Goal: Obtain resource: Obtain resource

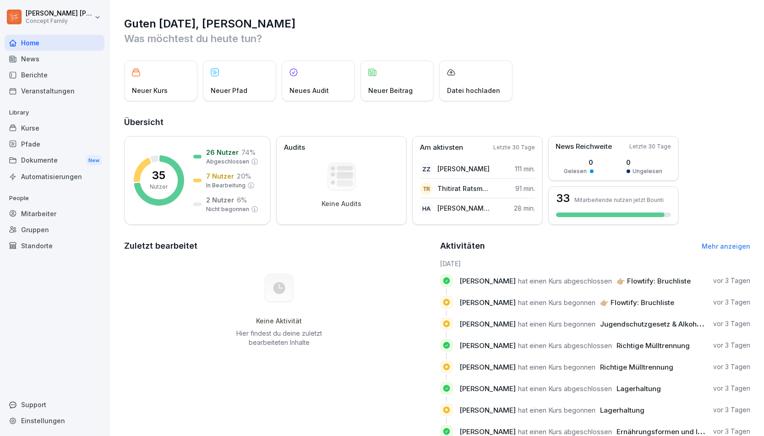
click at [513, 307] on p "[PERSON_NAME] hat einen Kurs begonnen 👉🏼 Flowtify: Bruchliste" at bounding box center [568, 303] width 217 height 10
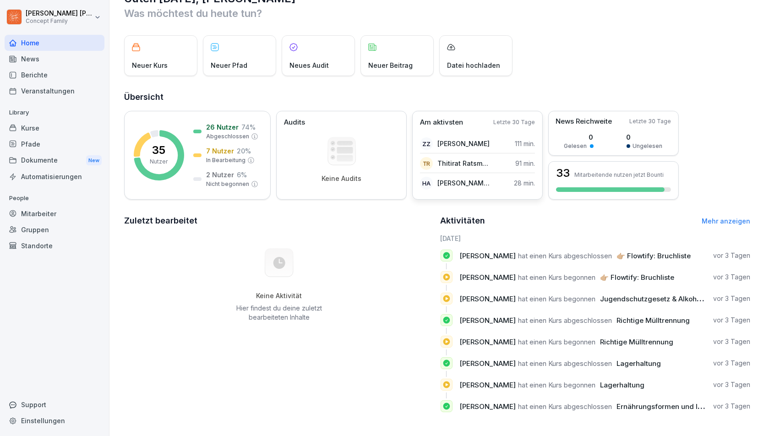
click at [464, 183] on p "[PERSON_NAME] Agtepe" at bounding box center [463, 183] width 53 height 10
click at [33, 69] on div "Berichte" at bounding box center [55, 75] width 100 height 16
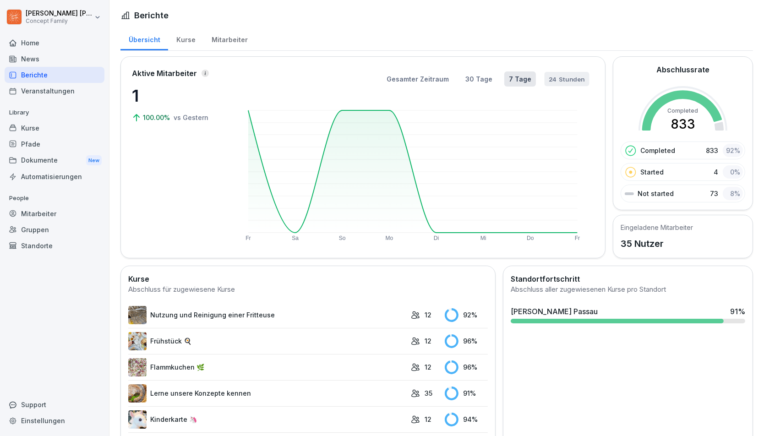
click at [565, 73] on button "24 Stunden" at bounding box center [566, 79] width 45 height 14
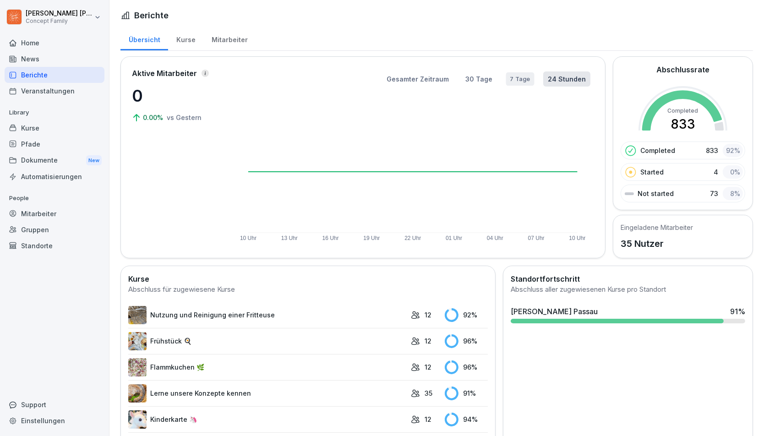
click at [519, 76] on button "7 Tage" at bounding box center [520, 79] width 28 height 14
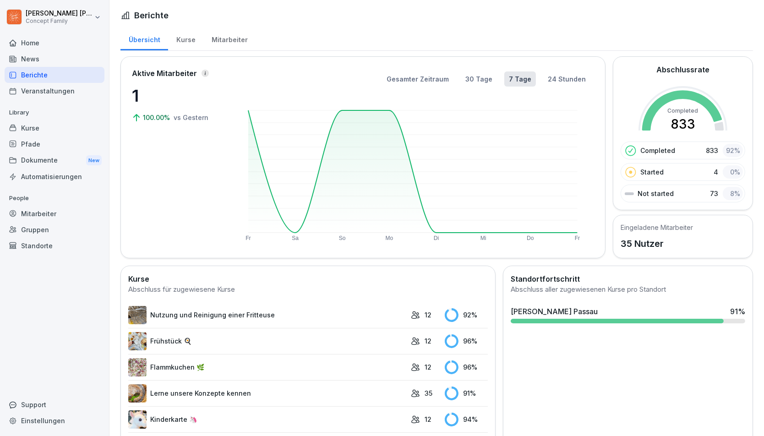
click at [344, 110] on icon at bounding box center [412, 171] width 329 height 122
click at [344, 110] on rect at bounding box center [412, 171] width 329 height 122
click at [193, 34] on div "Kurse" at bounding box center [185, 38] width 35 height 23
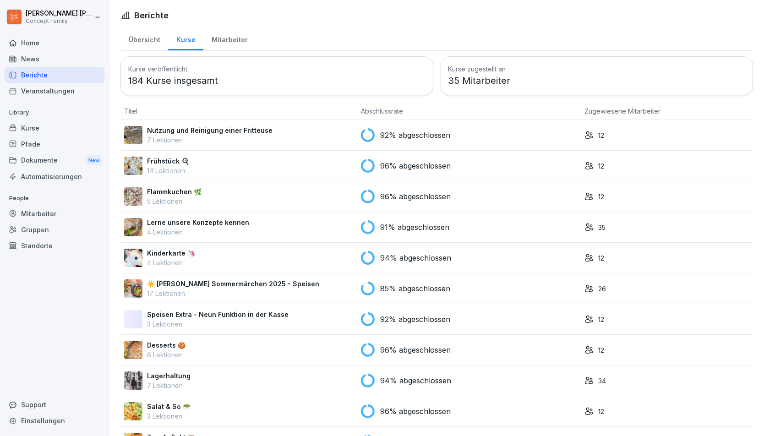
click at [221, 37] on div "Mitarbeiter" at bounding box center [229, 38] width 52 height 23
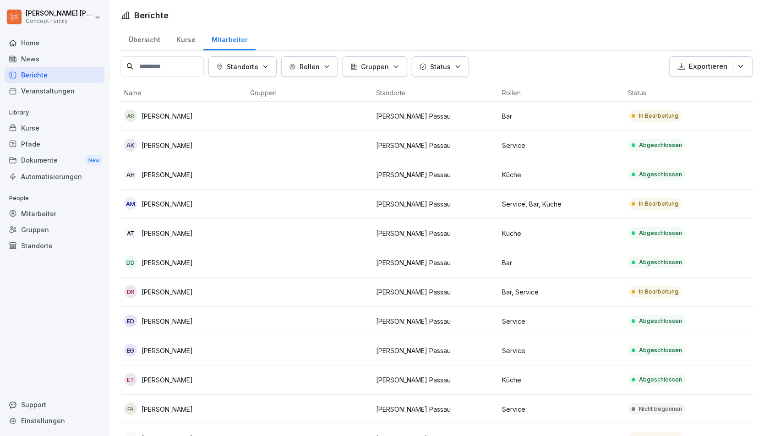
click at [69, 90] on div "Veranstaltungen" at bounding box center [55, 91] width 100 height 16
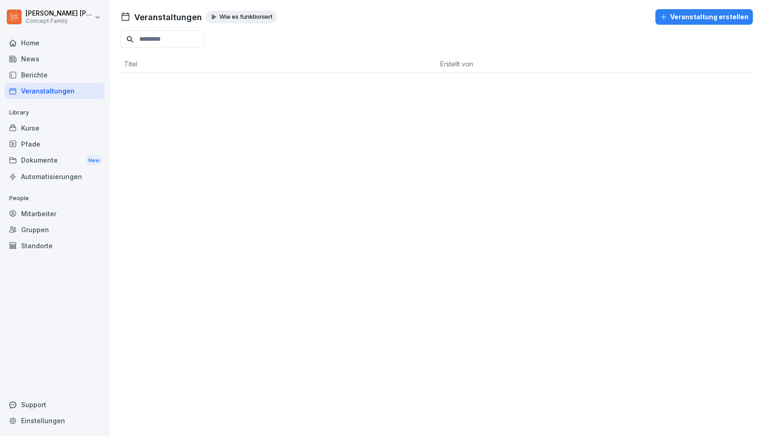
click at [50, 165] on div "Dokumente New" at bounding box center [55, 160] width 100 height 17
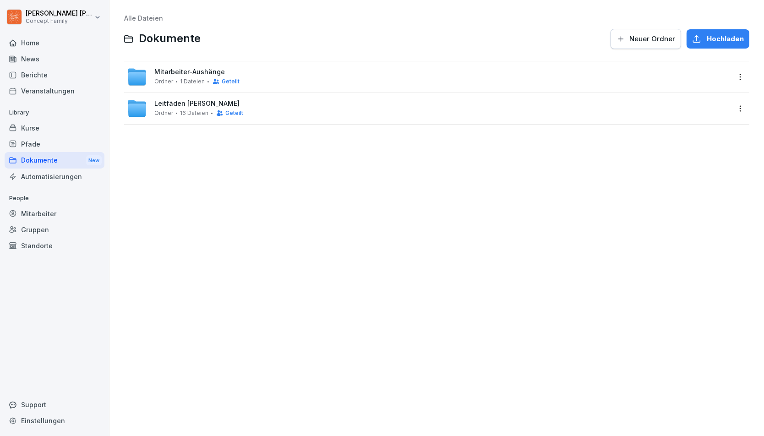
click at [176, 98] on div "Leitfäden [PERSON_NAME] Ordner 16 Dateien Geteilt" at bounding box center [428, 108] width 603 height 20
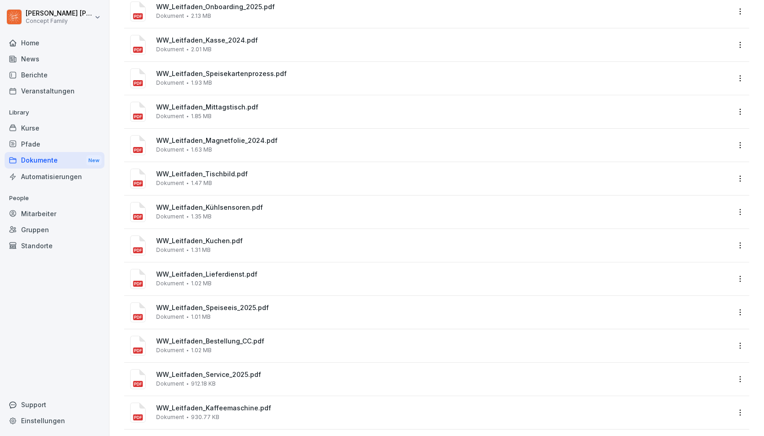
scroll to position [175, 0]
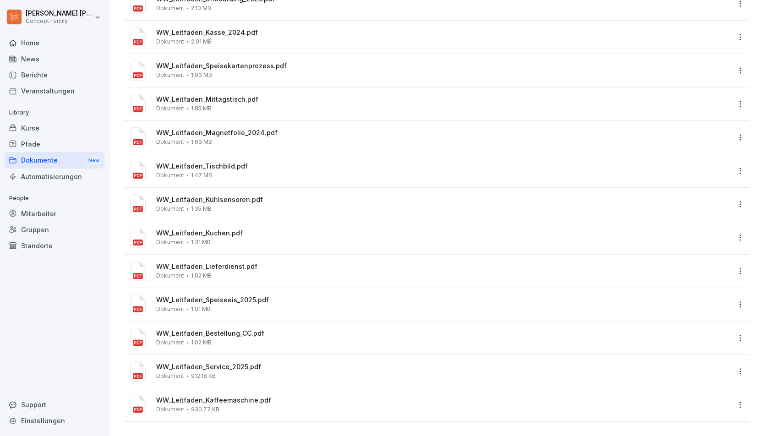
click at [220, 109] on div "WW_Leitfaden_Mittagstisch.pdf Dokument 1.85 MB" at bounding box center [443, 104] width 574 height 16
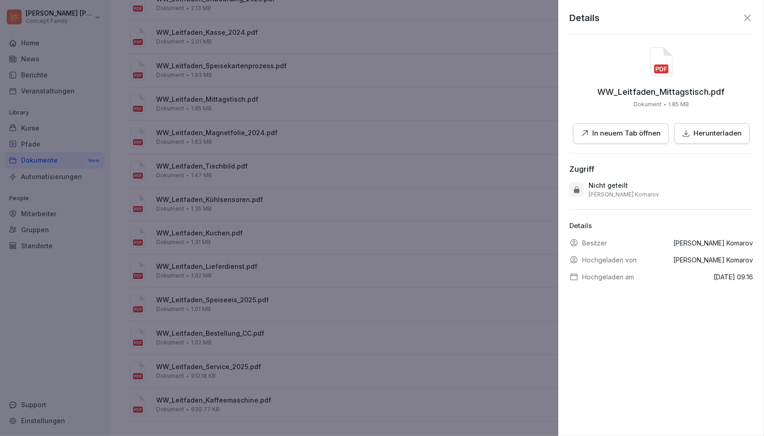
click at [613, 132] on p "In neuem Tab öffnen" at bounding box center [627, 133] width 68 height 11
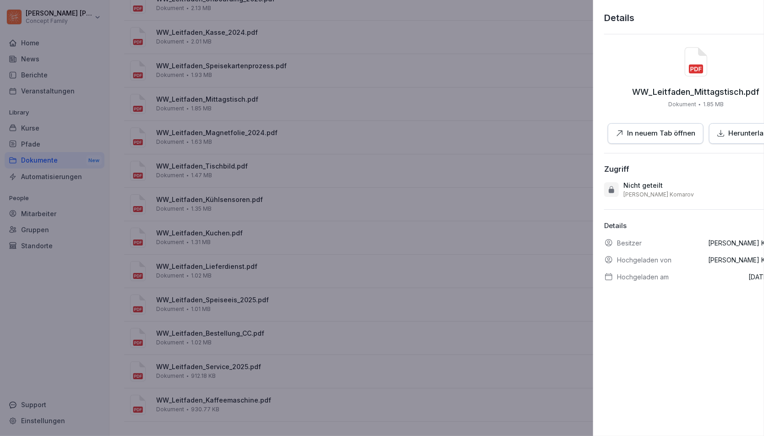
click at [251, 163] on div at bounding box center [382, 218] width 764 height 436
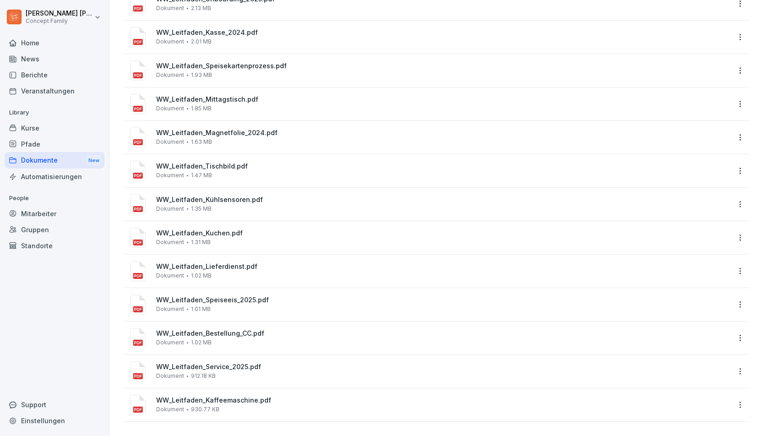
click at [197, 364] on span "WW_Leitfaden_Service_2025.pdf" at bounding box center [443, 367] width 574 height 8
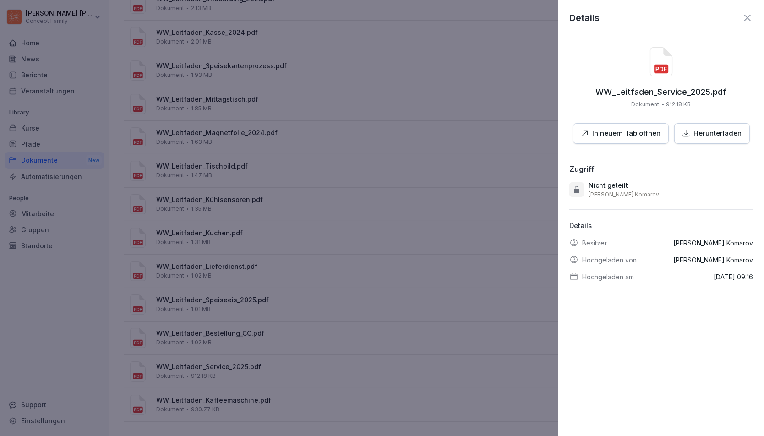
click at [607, 140] on button "In neuem Tab öffnen" at bounding box center [621, 133] width 96 height 21
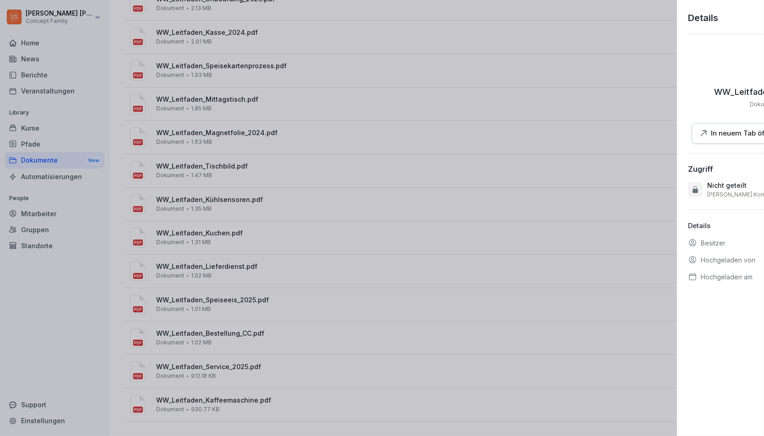
click at [198, 337] on div at bounding box center [382, 218] width 764 height 436
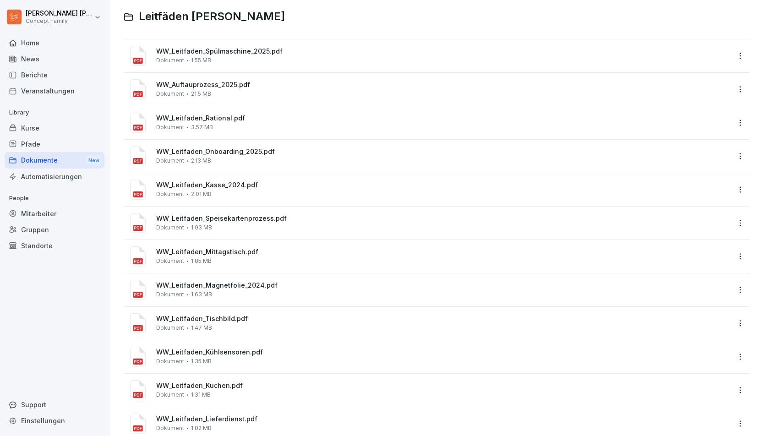
scroll to position [0, 0]
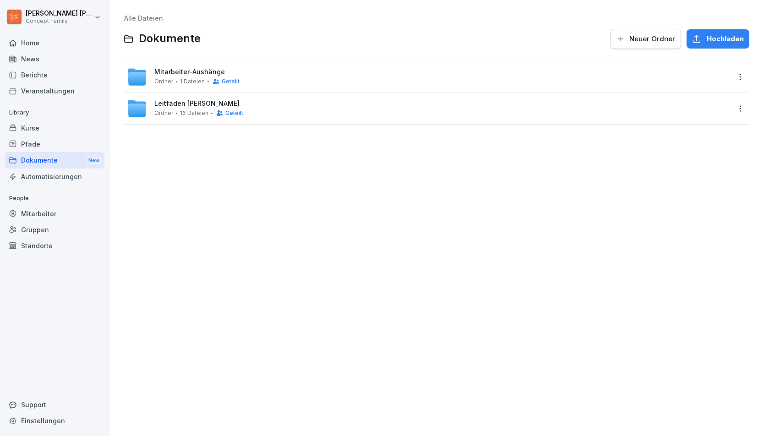
click at [175, 73] on span "Mitarbeiter-Aushänge" at bounding box center [189, 72] width 71 height 8
click at [192, 98] on div "Leitfäden [PERSON_NAME] Ordner 16 Dateien Geteilt" at bounding box center [436, 108] width 625 height 31
click at [176, 106] on span "Leitfäden [PERSON_NAME]" at bounding box center [196, 104] width 85 height 8
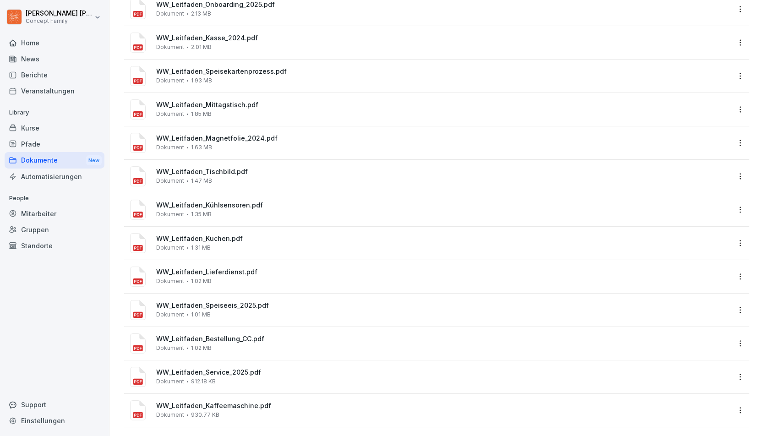
scroll to position [175, 0]
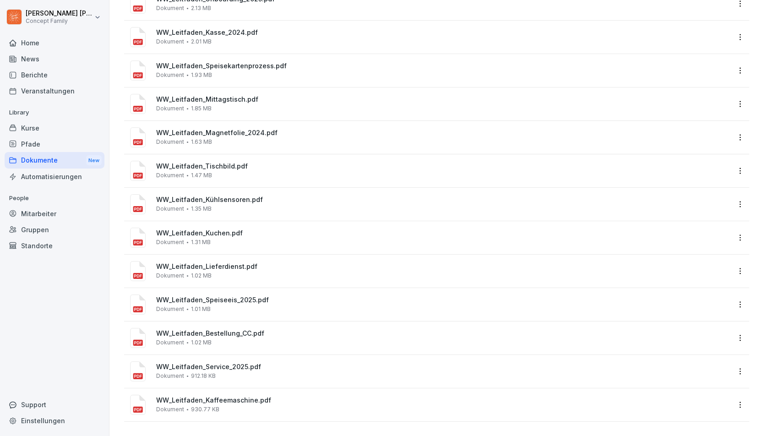
click at [218, 404] on div "WW_Leitfaden_Kaffeemaschine.pdf Dokument 930.77 KB" at bounding box center [443, 405] width 574 height 16
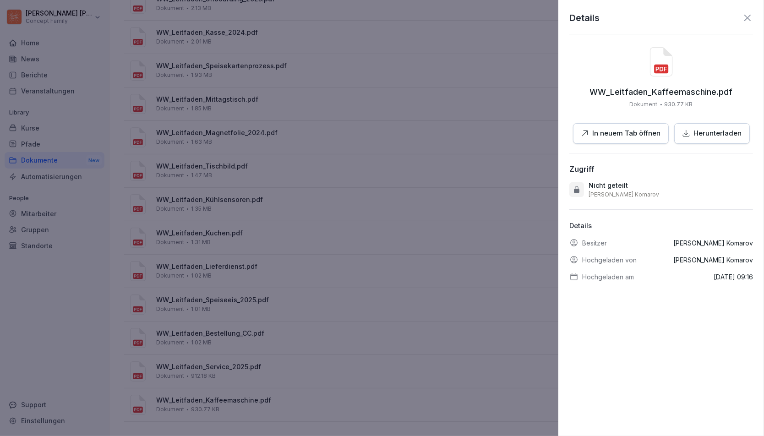
click at [617, 130] on p "In neuem Tab öffnen" at bounding box center [627, 133] width 68 height 11
click at [393, 277] on div at bounding box center [382, 218] width 764 height 436
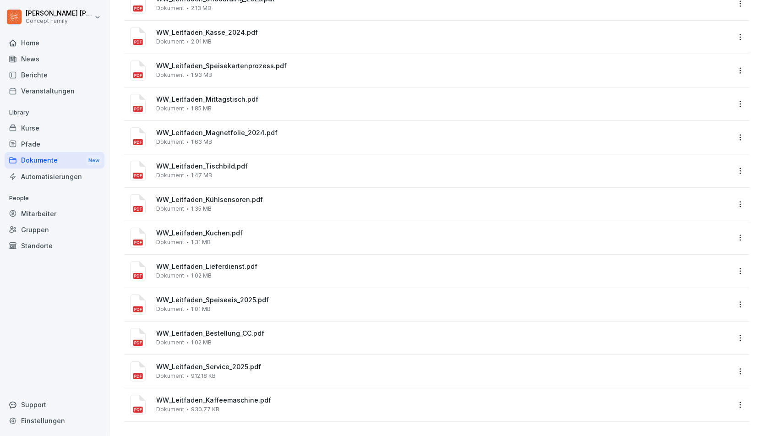
click at [234, 225] on div "WW_Leitfaden_Kuchen.pdf Dokument 1.31 MB" at bounding box center [436, 237] width 625 height 33
click at [219, 229] on div "WW_Leitfaden_Kuchen.pdf Dokument 1.31 MB" at bounding box center [428, 238] width 603 height 22
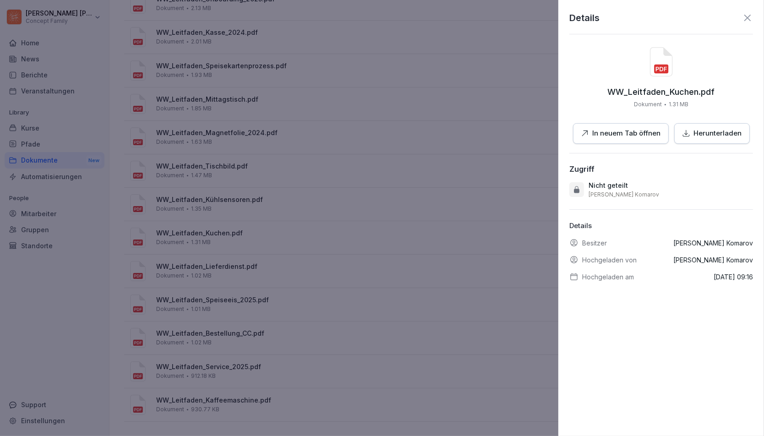
click at [621, 135] on p "In neuem Tab öffnen" at bounding box center [627, 133] width 68 height 11
click at [322, 258] on div at bounding box center [382, 218] width 764 height 436
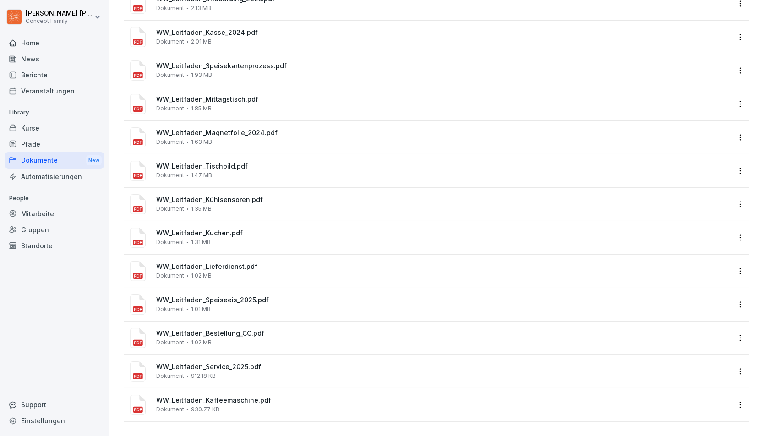
click at [219, 333] on span "WW_Leitfaden_Bestellung_CC.pdf" at bounding box center [443, 334] width 574 height 8
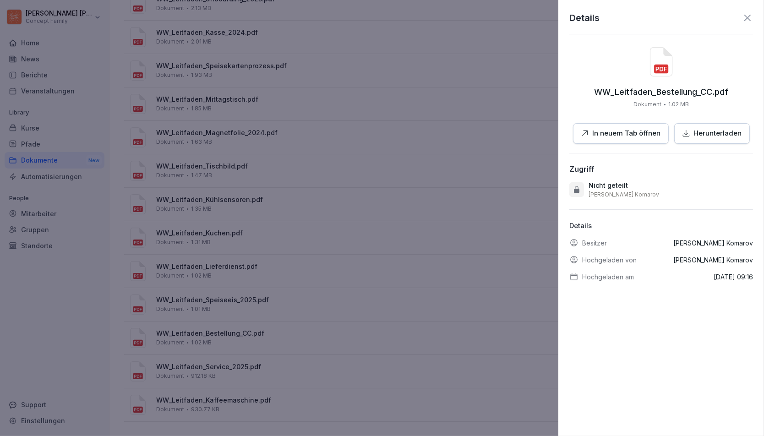
click at [623, 129] on p "In neuem Tab öffnen" at bounding box center [627, 133] width 68 height 11
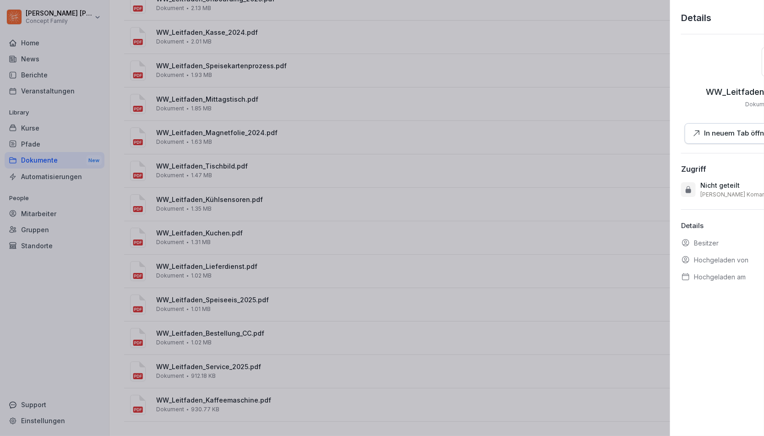
click at [176, 300] on div at bounding box center [382, 218] width 764 height 436
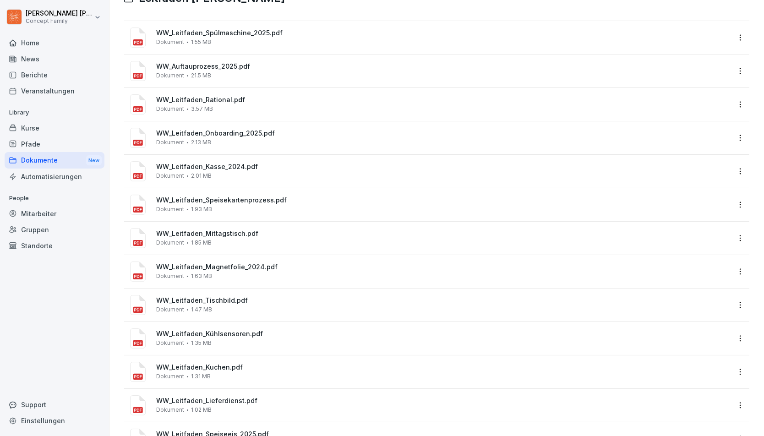
scroll to position [0, 0]
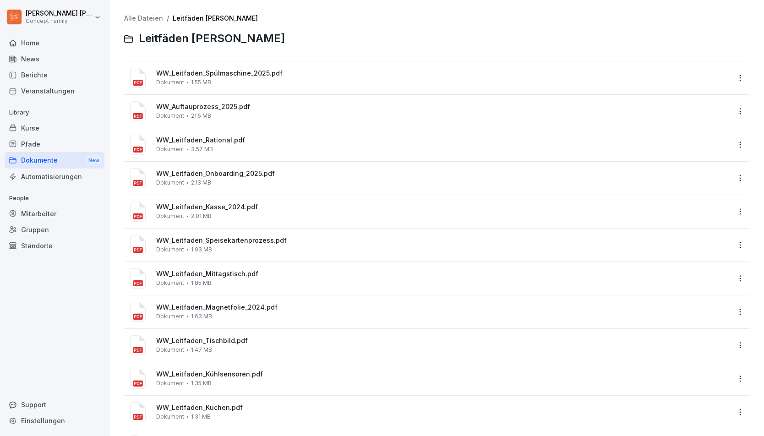
click at [207, 211] on span "WW_Leitfaden_Kasse_2024.pdf" at bounding box center [443, 207] width 574 height 8
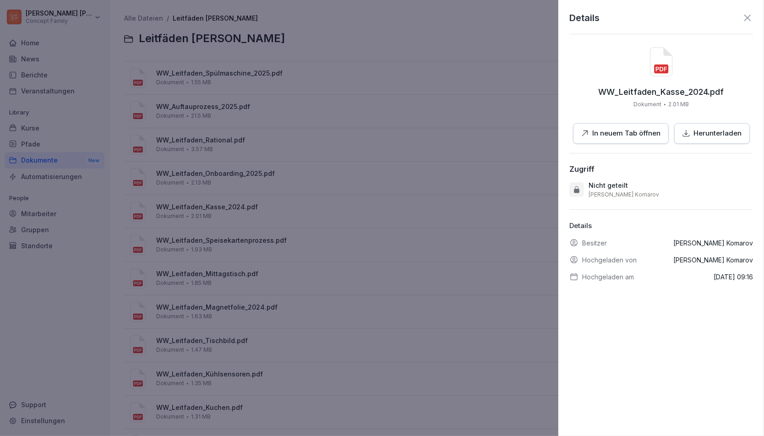
click at [629, 128] on p "In neuem Tab öffnen" at bounding box center [627, 133] width 68 height 11
